Goal: Task Accomplishment & Management: Manage account settings

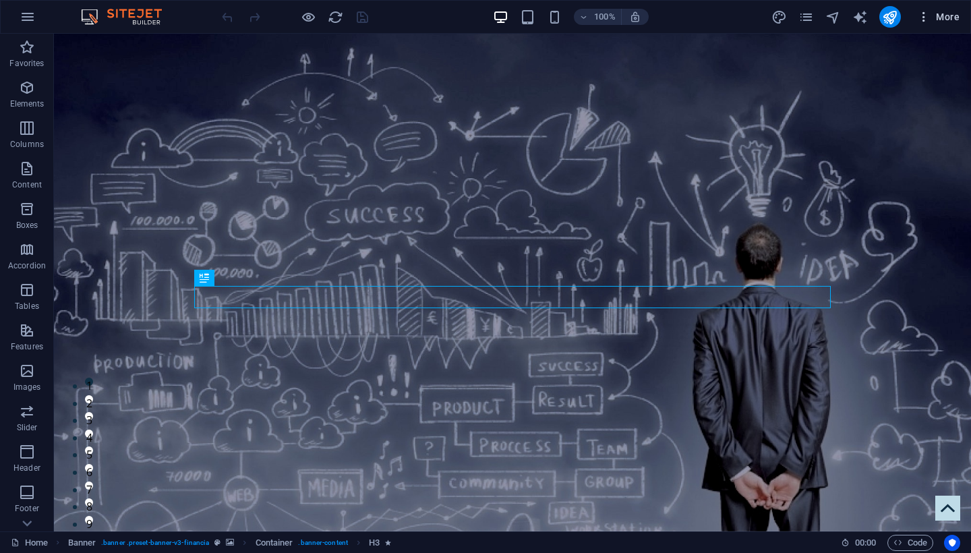
click at [0, 0] on span "More" at bounding box center [0, 0] width 0 height 0
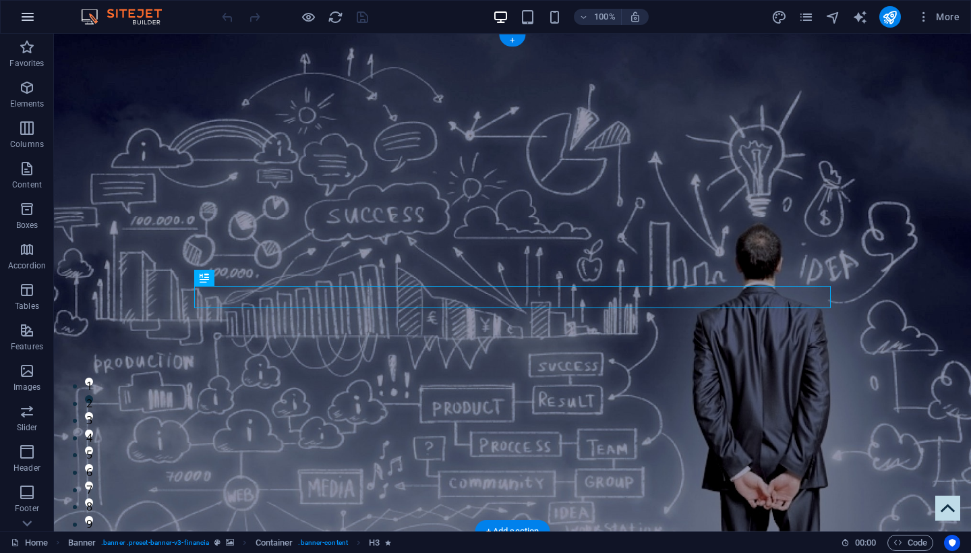
click at [30, 16] on icon "button" at bounding box center [28, 17] width 16 height 16
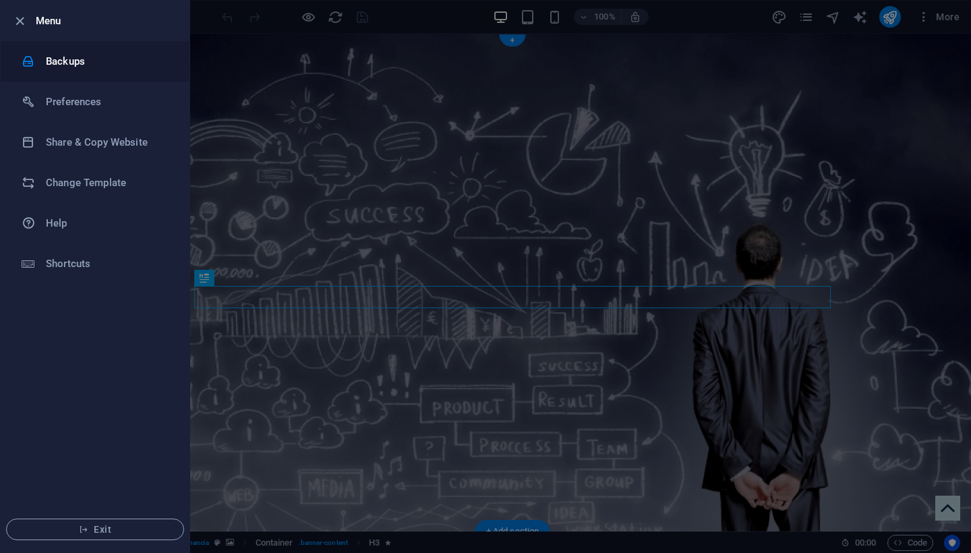
click at [0, 0] on h6 "Backups" at bounding box center [0, 0] width 0 height 0
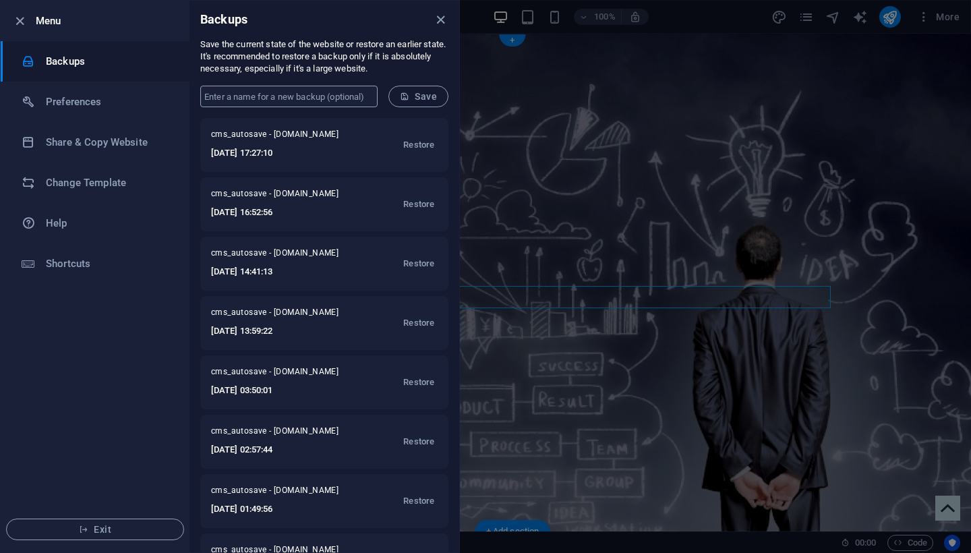
type input "L"
type input "[DATE] Live Site"
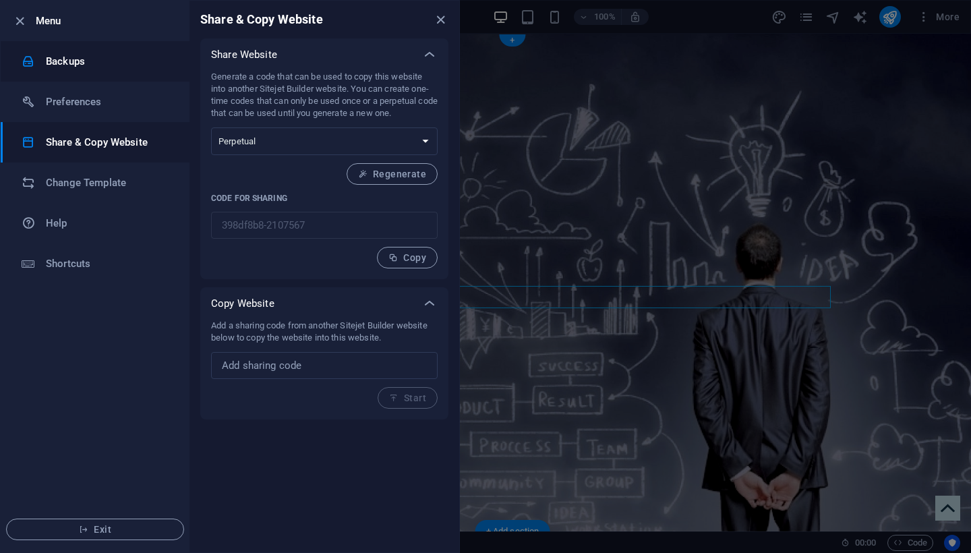
click at [0, 0] on h6 "Backups" at bounding box center [0, 0] width 0 height 0
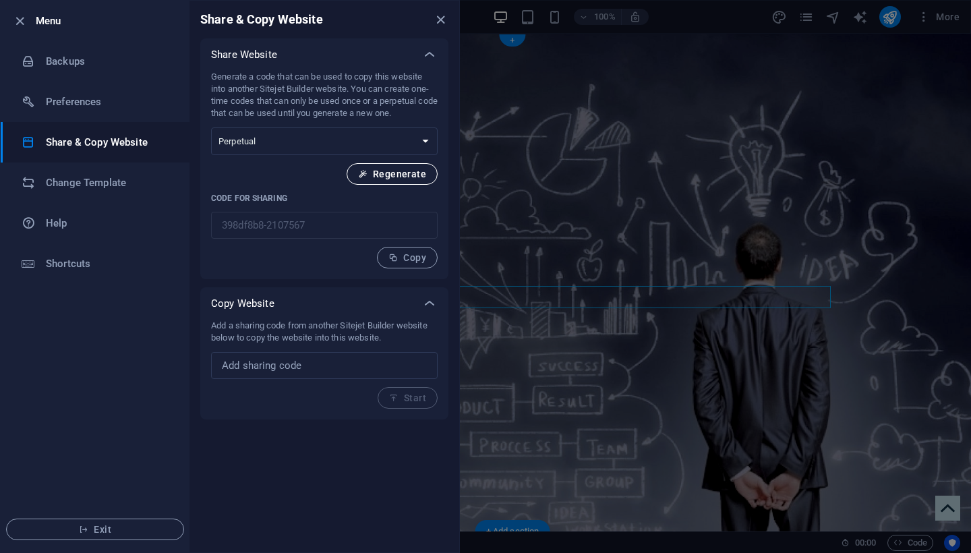
click at [368, 178] on icon "button" at bounding box center [362, 173] width 9 height 9
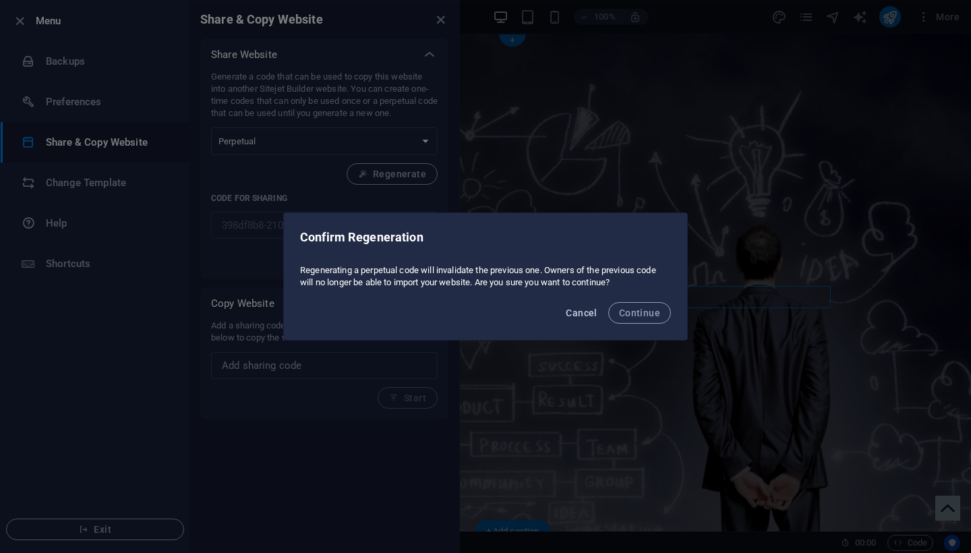
click at [583, 312] on span "Cancel" at bounding box center [581, 313] width 31 height 11
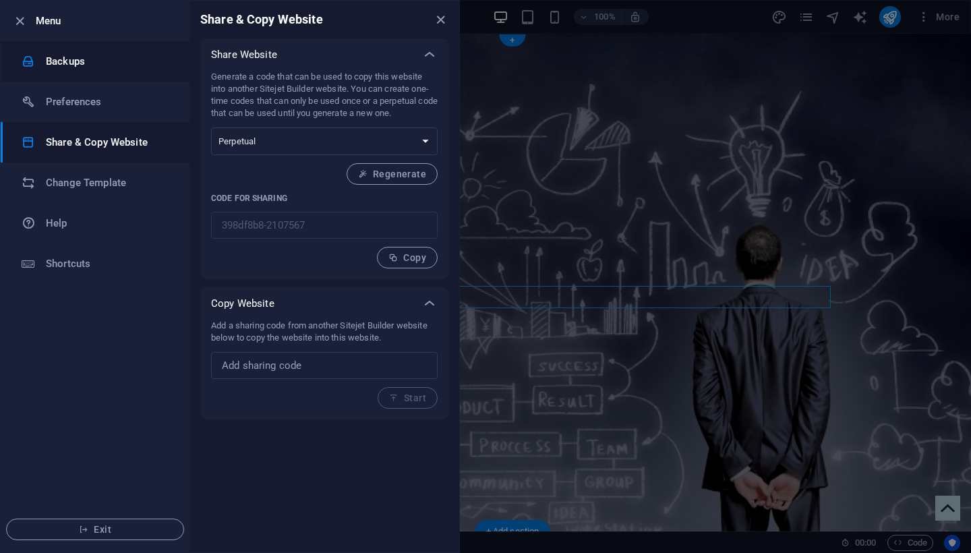
click at [0, 0] on h6 "Backups" at bounding box center [0, 0] width 0 height 0
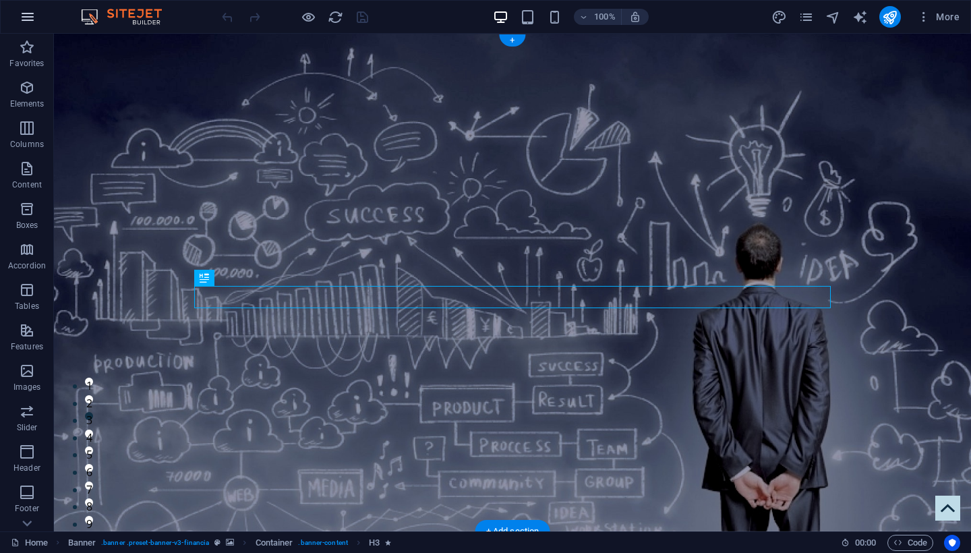
click at [24, 18] on icon "button" at bounding box center [28, 17] width 16 height 16
